Goal: Information Seeking & Learning: Learn about a topic

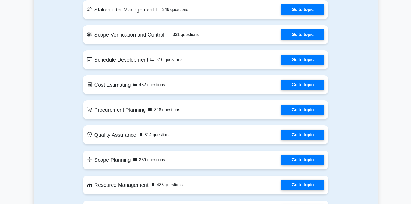
scroll to position [542, 0]
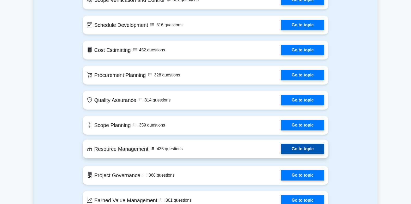
click at [281, 154] on link "Go to topic" at bounding box center [302, 149] width 43 height 10
